Goal: Communication & Community: Answer question/provide support

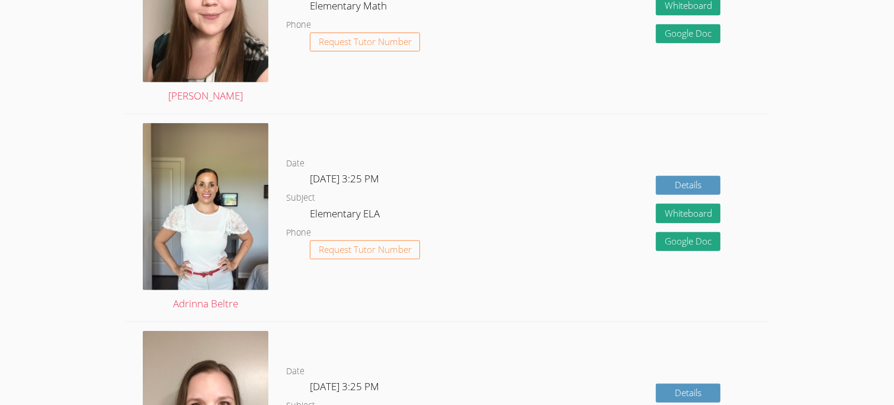
scroll to position [615, 0]
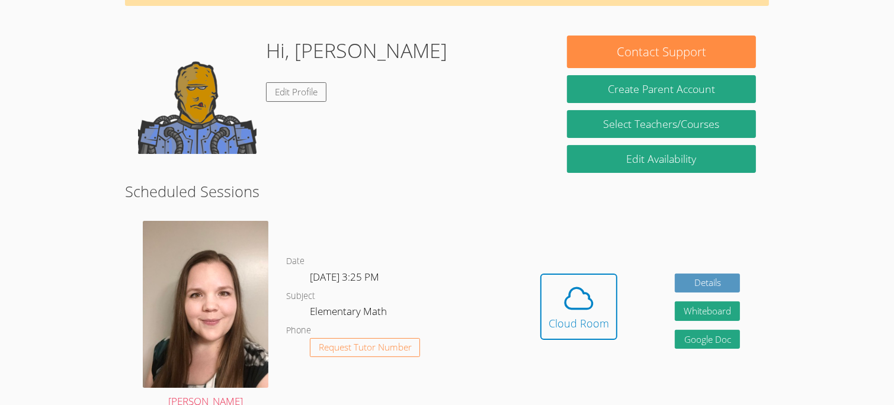
click at [499, 263] on dl "Date Thu Oct 9, 3:25 PM Subject Elementary Math Phone Request Tutor Number" at bounding box center [398, 315] width 225 height 123
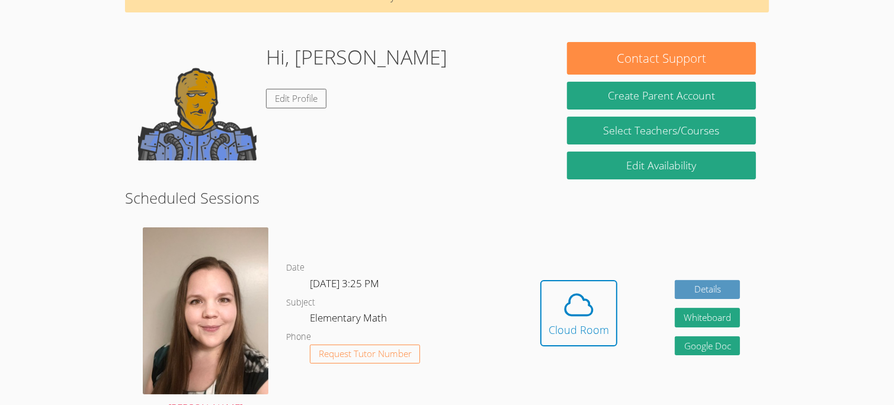
click at [499, 263] on dl "Date Thu Oct 9, 3:25 PM Subject Elementary Math Phone Request Tutor Number" at bounding box center [398, 322] width 225 height 123
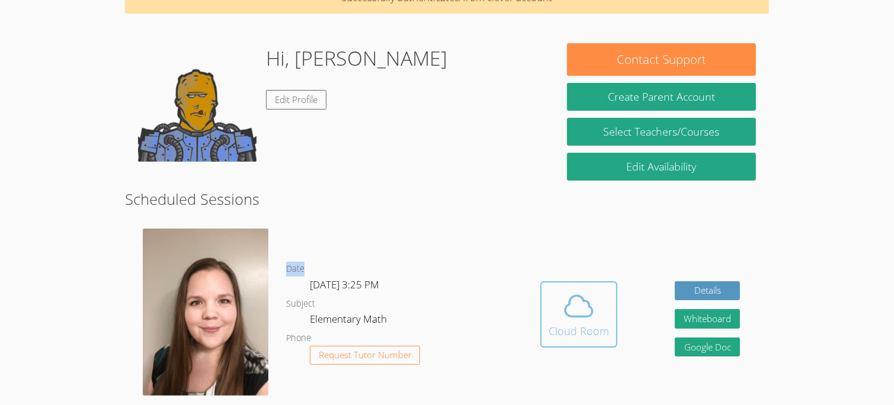
click at [587, 340] on button "Cloud Room" at bounding box center [578, 314] width 77 height 66
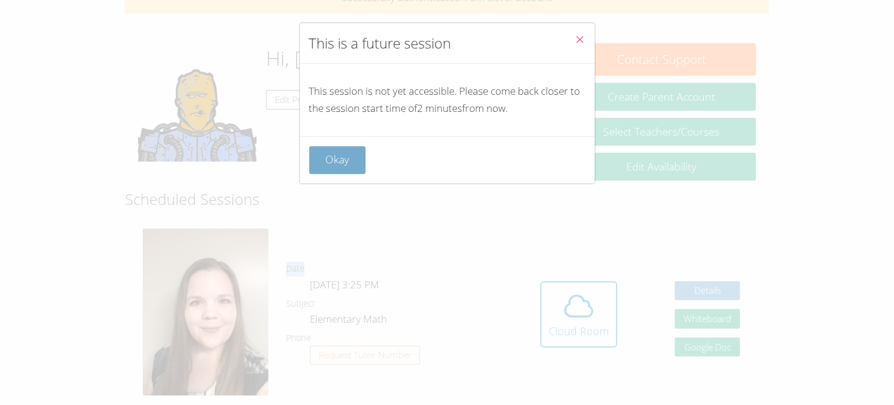
click at [324, 173] on button "Okay" at bounding box center [337, 160] width 57 height 28
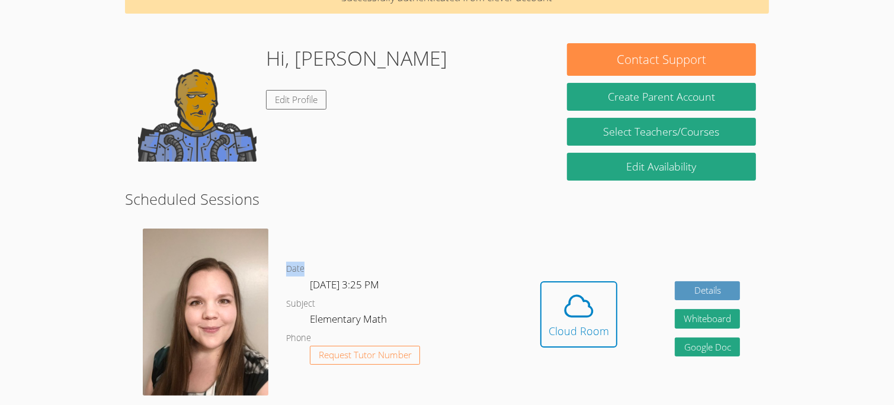
click at [209, 252] on img at bounding box center [206, 312] width 126 height 167
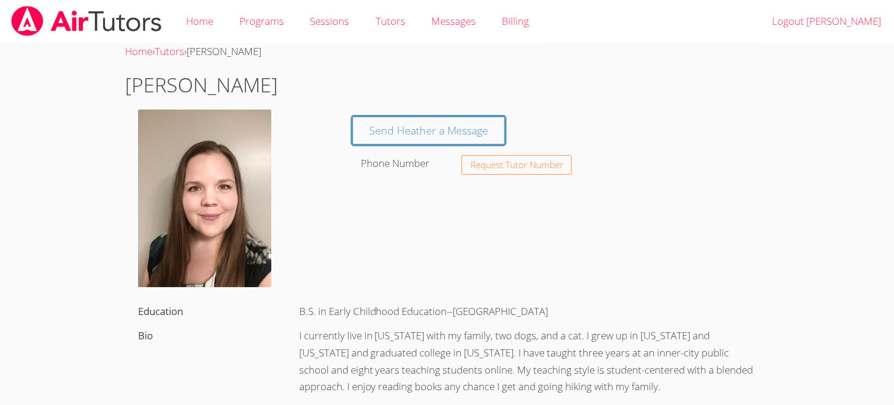
click at [80, 37] on link at bounding box center [86, 21] width 173 height 43
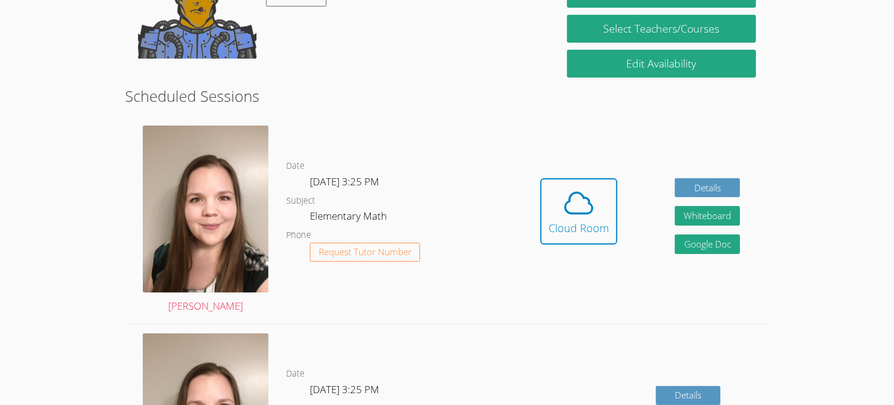
scroll to position [213, 0]
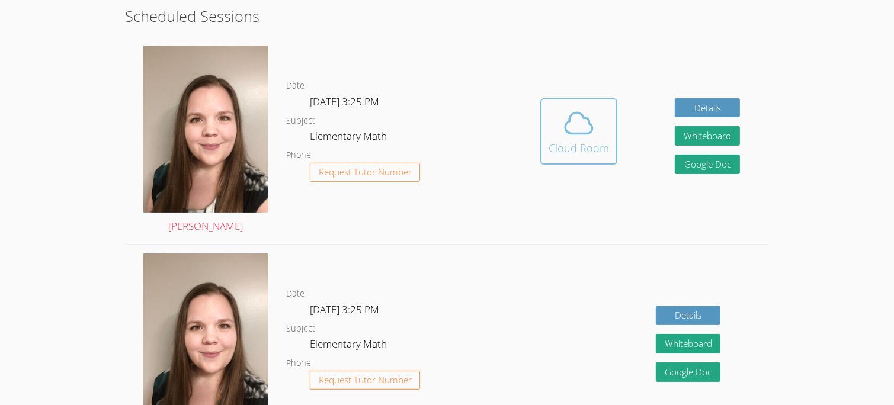
click at [575, 153] on div "Cloud Room" at bounding box center [578, 148] width 60 height 17
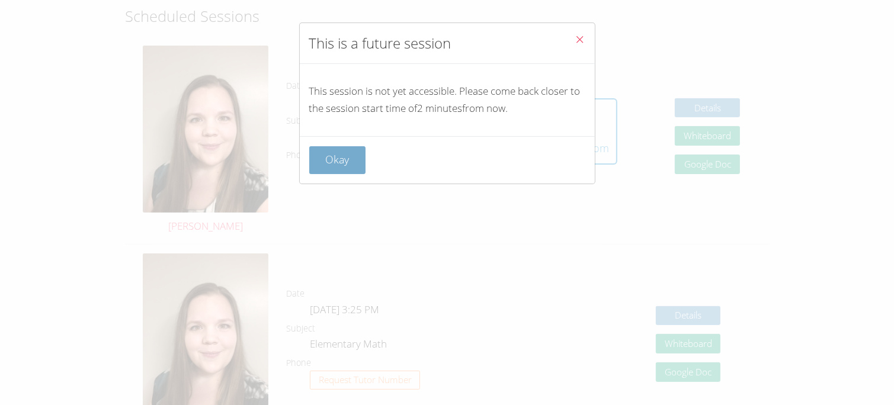
click at [344, 166] on button "Okay" at bounding box center [337, 160] width 57 height 28
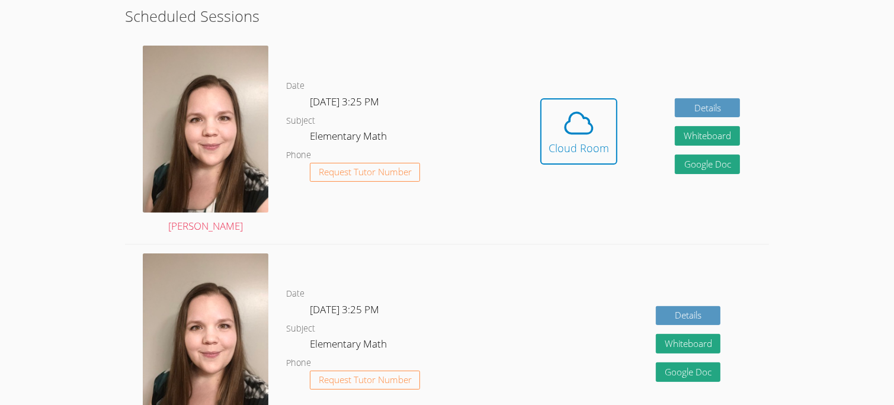
click at [535, 131] on div "Hidden Cloud Room Details Whiteboard Hidden Google Doc" at bounding box center [640, 140] width 258 height 207
click at [571, 138] on icon at bounding box center [578, 123] width 33 height 33
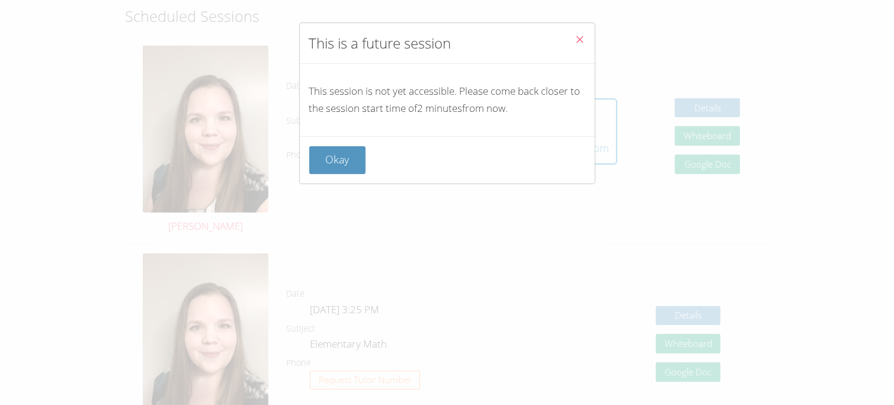
click at [300, 85] on div "This session is not yet accessible. Please come back closer to the session star…" at bounding box center [447, 100] width 295 height 72
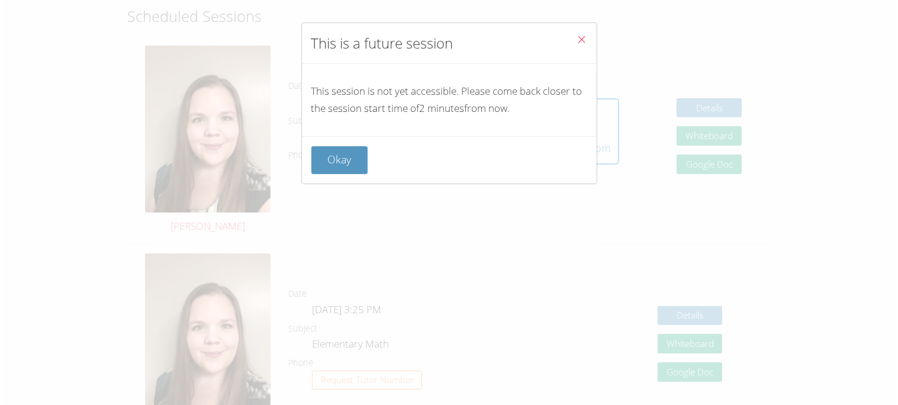
scroll to position [195, 0]
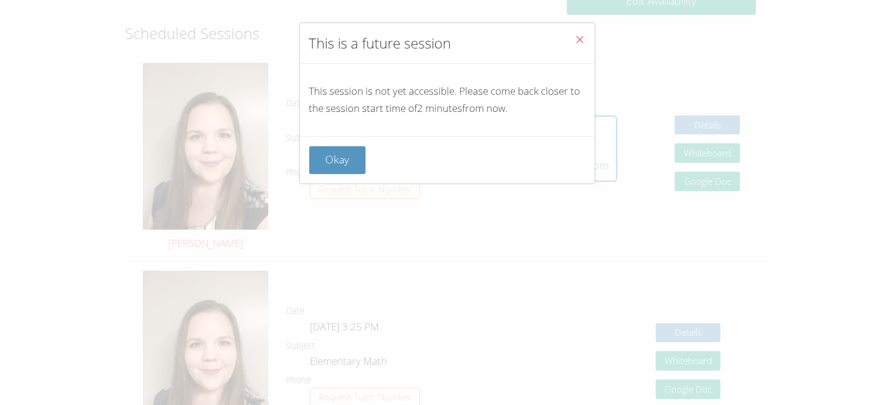
click at [579, 31] on button "Close" at bounding box center [579, 41] width 29 height 36
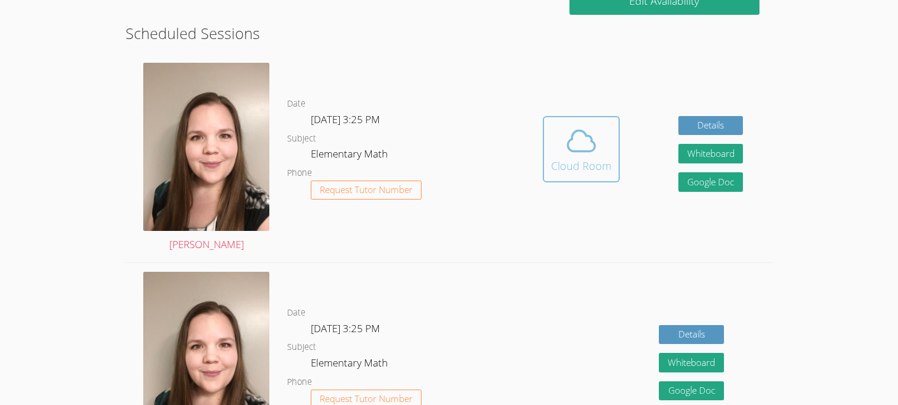
click at [565, 152] on icon at bounding box center [581, 140] width 33 height 33
click at [223, 163] on img at bounding box center [206, 147] width 126 height 168
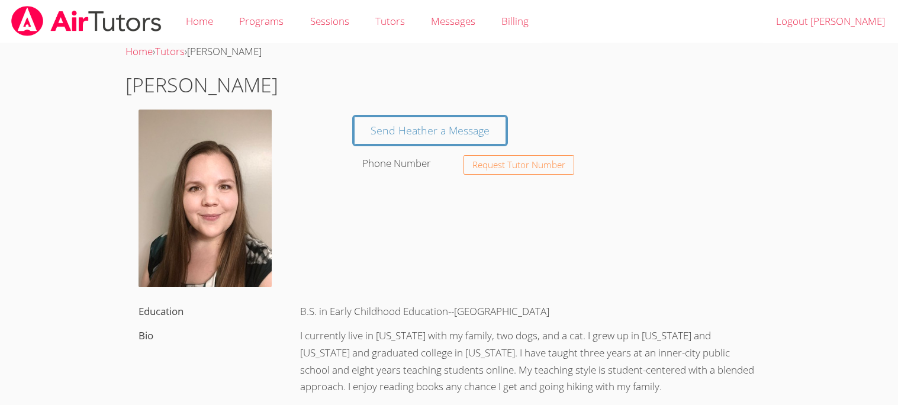
click at [139, 21] on img at bounding box center [86, 21] width 153 height 30
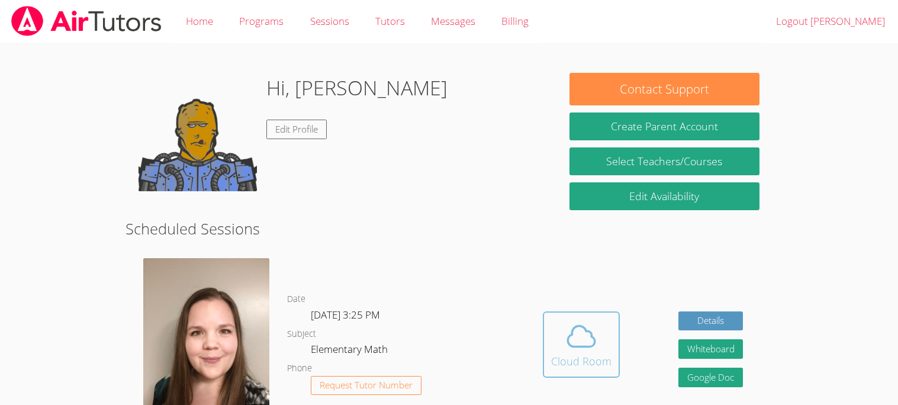
click at [570, 370] on button "Cloud Room" at bounding box center [581, 344] width 77 height 66
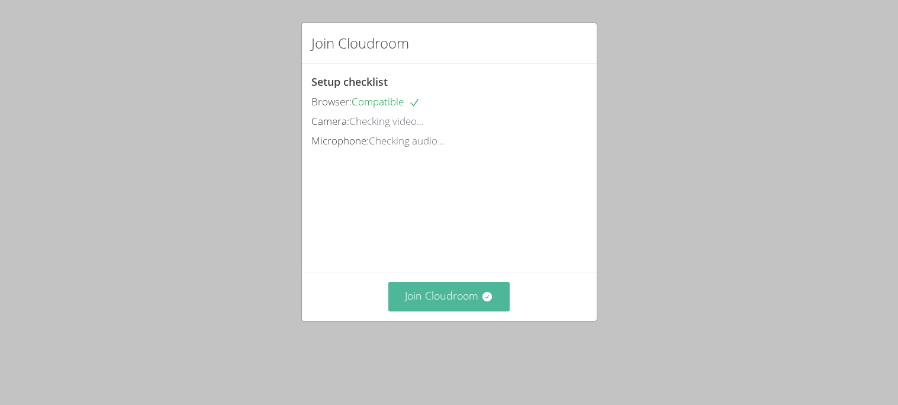
click at [473, 303] on button "Join Cloudroom" at bounding box center [448, 296] width 121 height 29
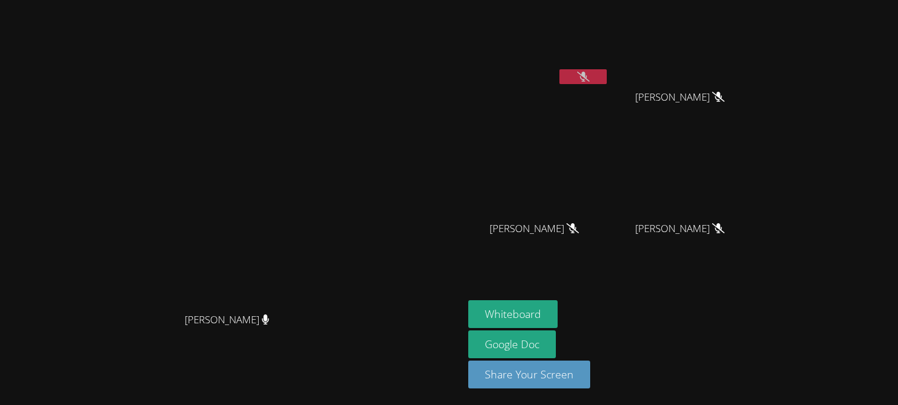
click at [590, 81] on icon at bounding box center [583, 77] width 12 height 10
click at [755, 64] on video at bounding box center [684, 44] width 141 height 79
click at [573, 78] on button at bounding box center [583, 76] width 47 height 15
click at [577, 78] on icon at bounding box center [583, 77] width 12 height 10
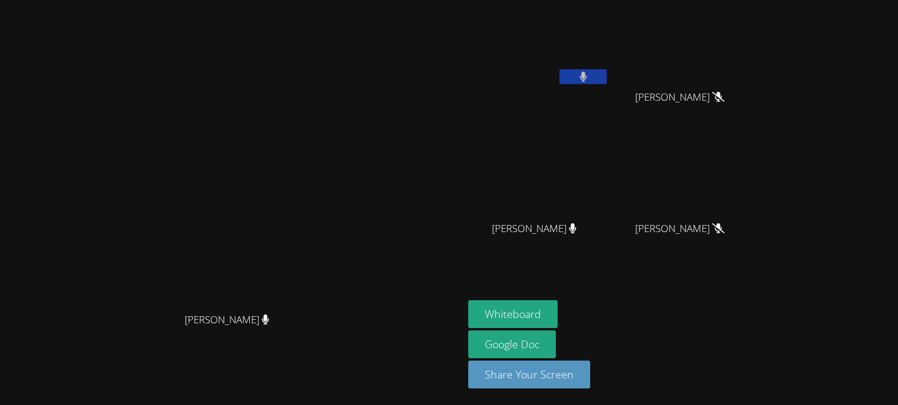
click at [574, 78] on button at bounding box center [583, 76] width 47 height 15
click at [573, 79] on button at bounding box center [583, 76] width 47 height 15
click at [577, 79] on icon at bounding box center [583, 77] width 12 height 10
click at [495, 312] on button "Whiteboard" at bounding box center [512, 314] width 89 height 28
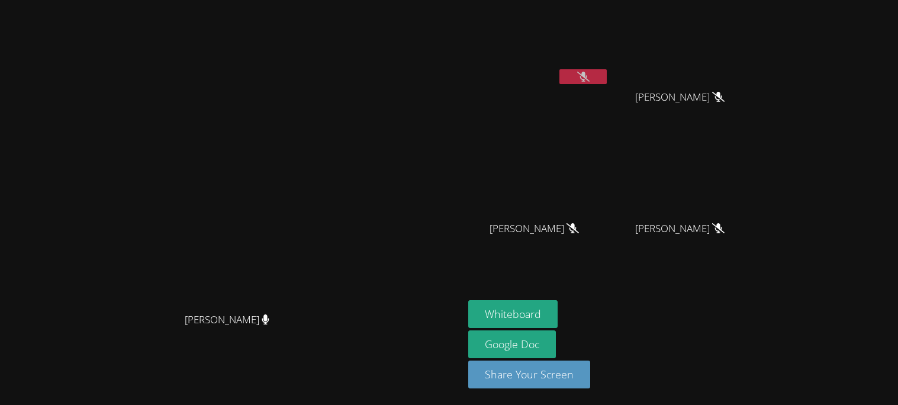
click at [579, 79] on icon at bounding box center [583, 77] width 12 height 10
click at [590, 73] on icon at bounding box center [583, 77] width 12 height 10
click at [590, 78] on icon at bounding box center [583, 77] width 12 height 10
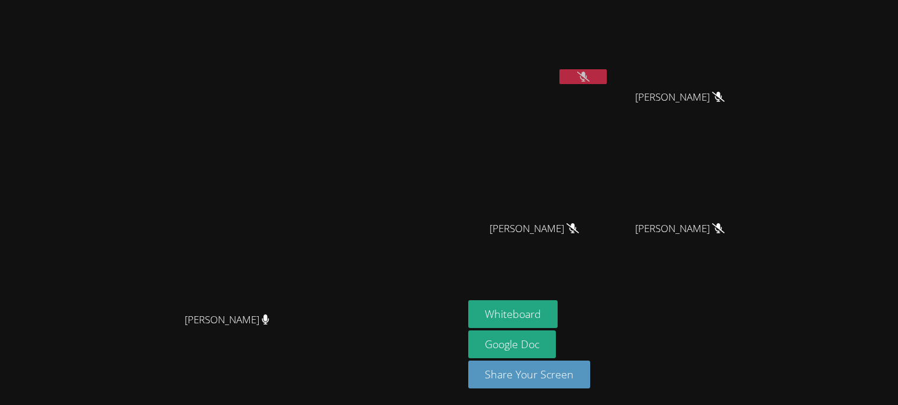
click at [657, 77] on video at bounding box center [684, 44] width 141 height 79
click at [607, 79] on button at bounding box center [583, 76] width 47 height 15
click at [599, 86] on div at bounding box center [583, 78] width 47 height 18
click at [590, 73] on icon at bounding box center [583, 77] width 12 height 10
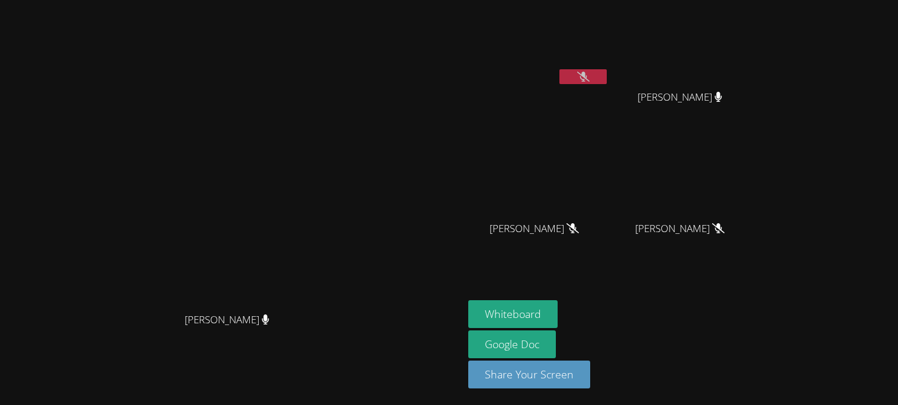
click at [596, 79] on button at bounding box center [583, 76] width 47 height 15
click at [607, 79] on button at bounding box center [583, 76] width 47 height 15
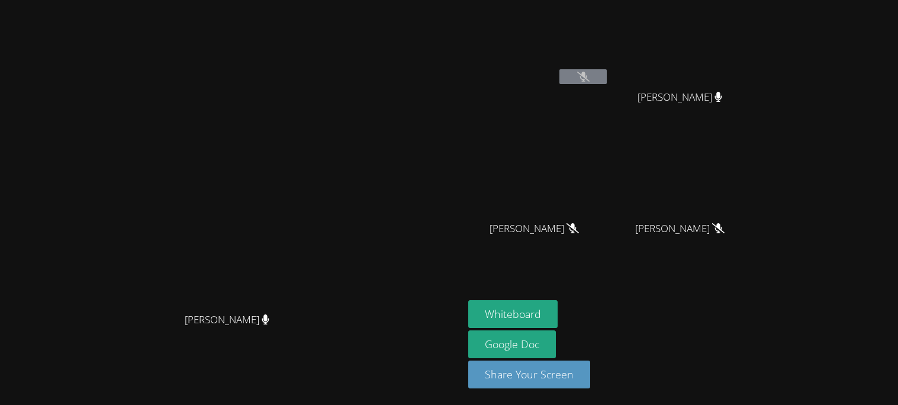
click at [590, 79] on icon at bounding box center [583, 77] width 12 height 10
click at [590, 71] on button at bounding box center [583, 76] width 47 height 15
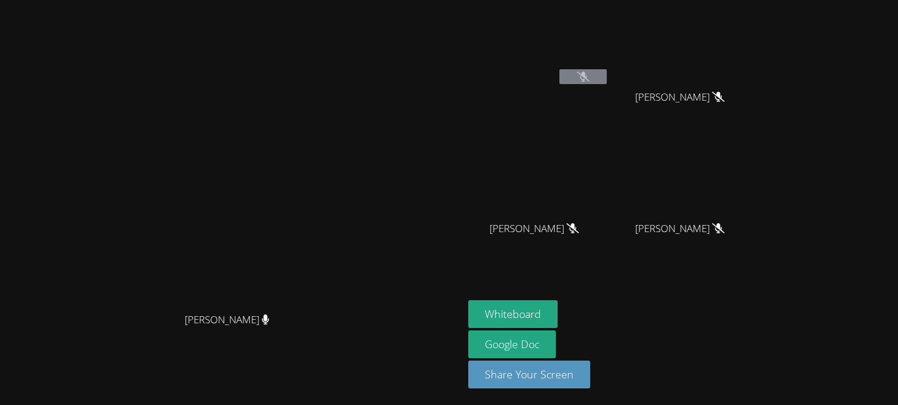
click at [590, 71] on button at bounding box center [583, 76] width 47 height 15
click at [575, 152] on video at bounding box center [538, 175] width 141 height 79
click at [564, 78] on button at bounding box center [583, 76] width 47 height 15
click at [587, 70] on button at bounding box center [583, 76] width 47 height 15
click at [560, 75] on button at bounding box center [583, 76] width 47 height 15
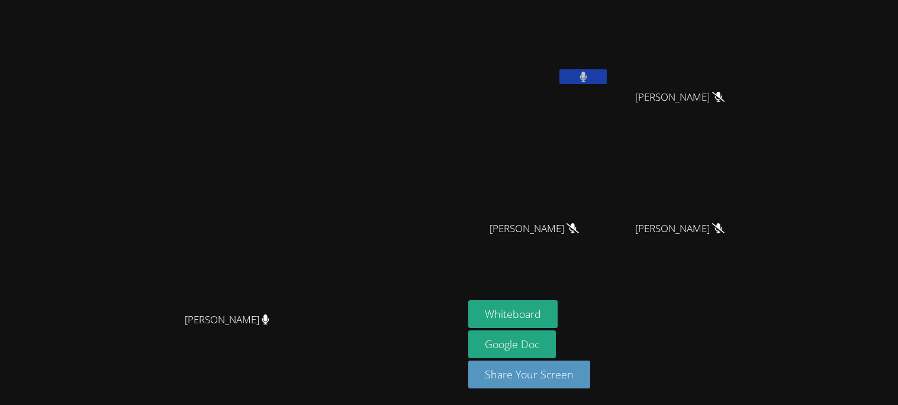
click at [557, 66] on video at bounding box center [538, 44] width 141 height 79
click at [564, 75] on button at bounding box center [583, 76] width 47 height 15
click at [514, 314] on button "Whiteboard" at bounding box center [512, 314] width 89 height 28
click at [607, 85] on div at bounding box center [583, 78] width 47 height 18
click at [590, 72] on icon at bounding box center [583, 77] width 12 height 10
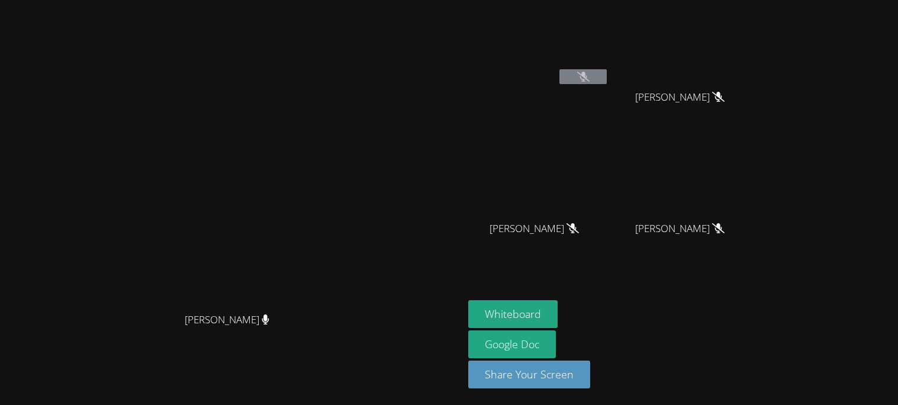
click at [600, 83] on button at bounding box center [583, 76] width 47 height 15
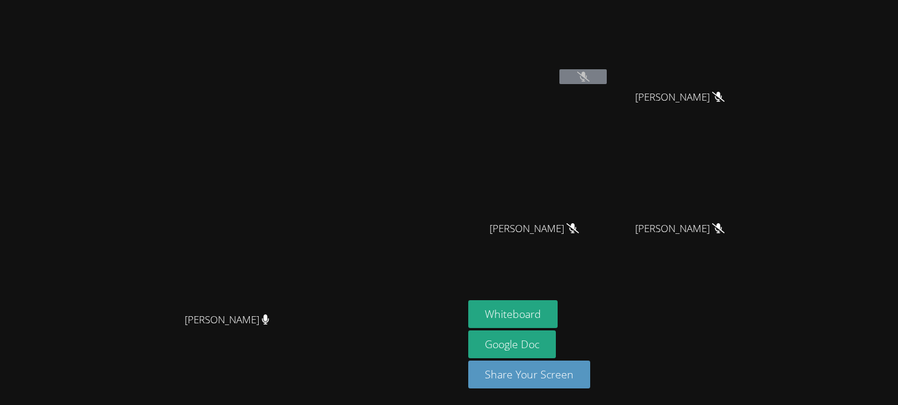
click at [600, 83] on button at bounding box center [583, 76] width 47 height 15
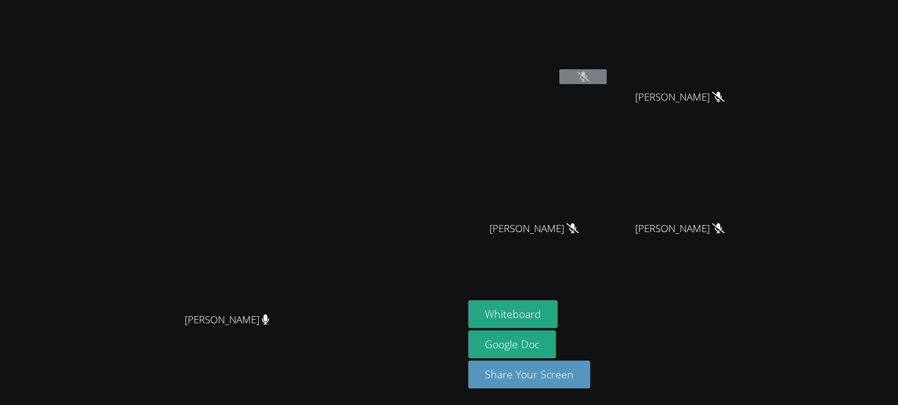
click at [600, 83] on button at bounding box center [583, 76] width 47 height 15
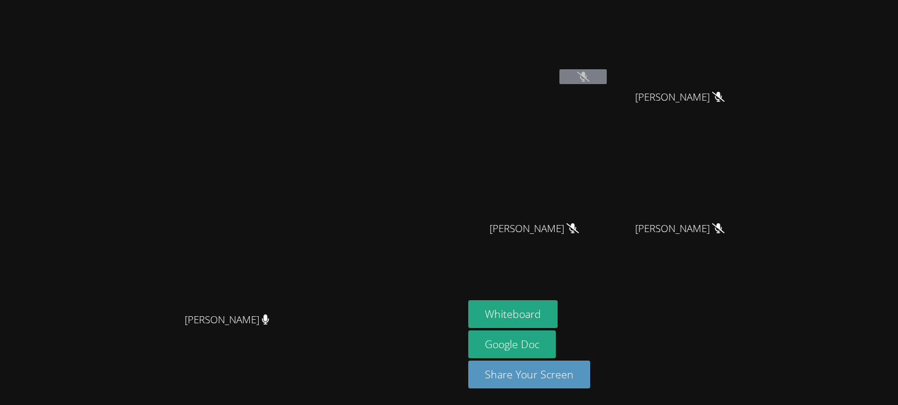
click at [600, 83] on button at bounding box center [583, 76] width 47 height 15
click at [597, 84] on div at bounding box center [583, 78] width 47 height 18
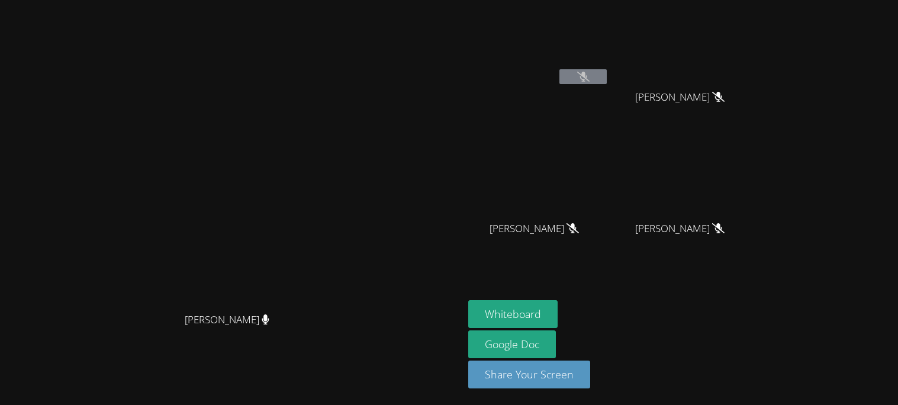
click at [597, 84] on div at bounding box center [583, 78] width 47 height 18
click at [597, 80] on button at bounding box center [583, 76] width 47 height 15
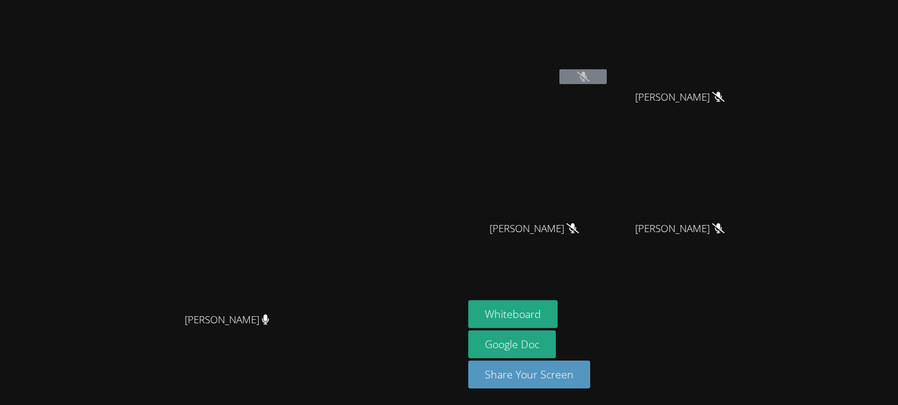
click at [597, 80] on button at bounding box center [583, 76] width 47 height 15
drag, startPoint x: 607, startPoint y: 70, endPoint x: 609, endPoint y: 78, distance: 8.6
click at [607, 78] on button at bounding box center [583, 76] width 47 height 15
click at [560, 69] on button at bounding box center [583, 76] width 47 height 15
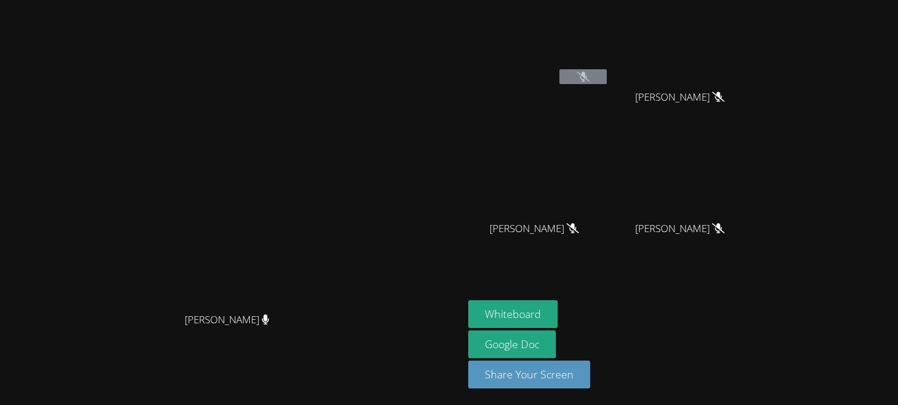
click at [560, 69] on button at bounding box center [583, 76] width 47 height 15
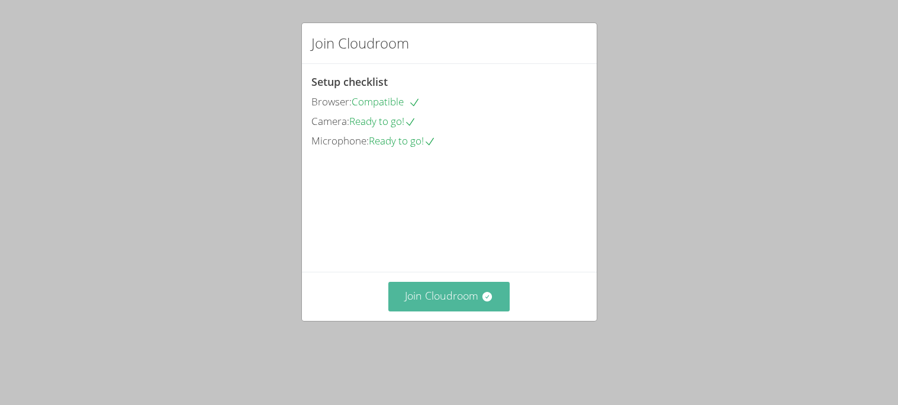
click at [429, 311] on button "Join Cloudroom" at bounding box center [448, 296] width 121 height 29
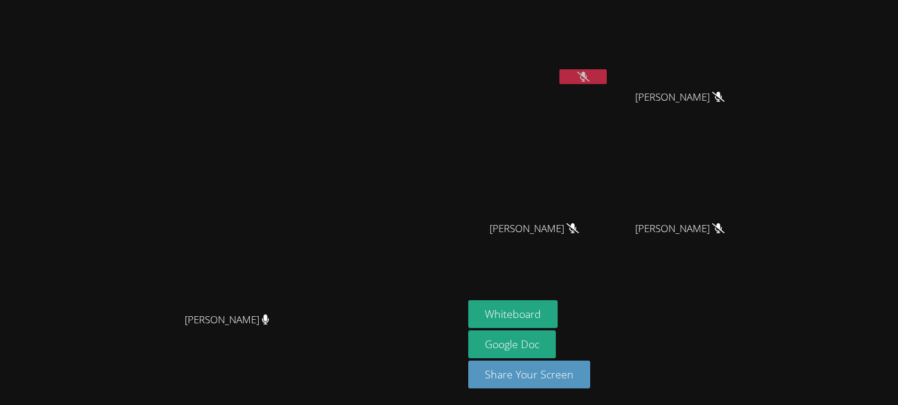
click at [600, 72] on button at bounding box center [583, 76] width 47 height 15
click at [586, 77] on button at bounding box center [583, 76] width 47 height 15
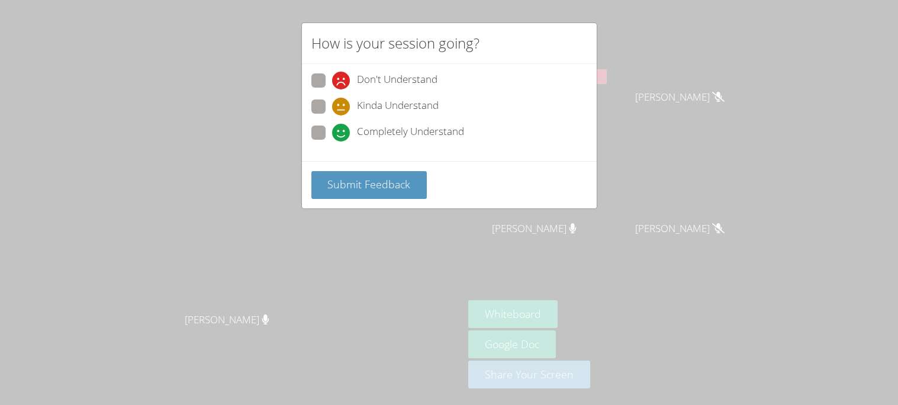
click at [335, 128] on icon at bounding box center [341, 133] width 18 height 18
click at [335, 128] on input "Completely Understand" at bounding box center [337, 131] width 10 height 10
radio input "true"
click at [387, 183] on span "Submit Feedback" at bounding box center [368, 184] width 83 height 14
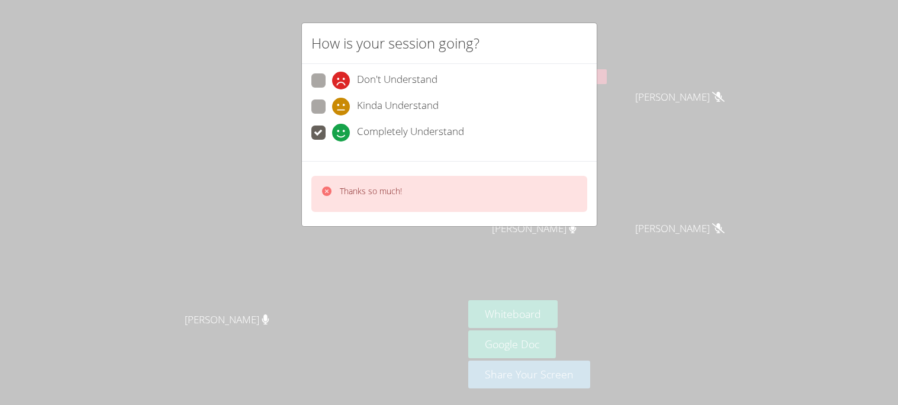
click at [332, 89] on span at bounding box center [332, 89] width 0 height 0
click at [332, 83] on input "Don't Understand" at bounding box center [337, 78] width 10 height 10
radio input "true"
